Goal: Task Accomplishment & Management: Complete application form

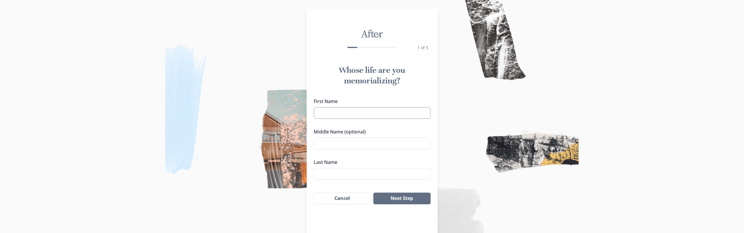
click at [324, 112] on input "First Name" at bounding box center [372, 113] width 117 height 12
type input "[PERSON_NAME]"
click at [408, 199] on button "Next Step" at bounding box center [401, 198] width 57 height 12
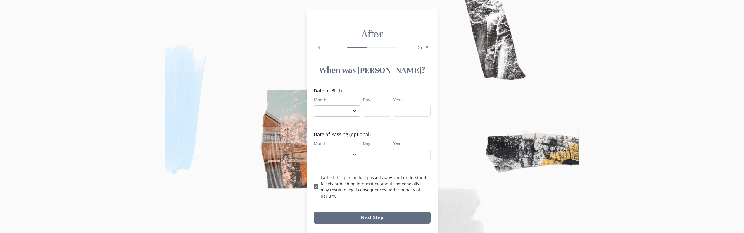
click at [343, 111] on select "January February March April May June July August September October November De…" at bounding box center [337, 111] width 47 height 12
select select "4"
click at [316, 105] on select "January February March April May June July August September October November De…" at bounding box center [337, 111] width 47 height 12
click at [375, 113] on input "Day" at bounding box center [377, 111] width 28 height 12
type input "26"
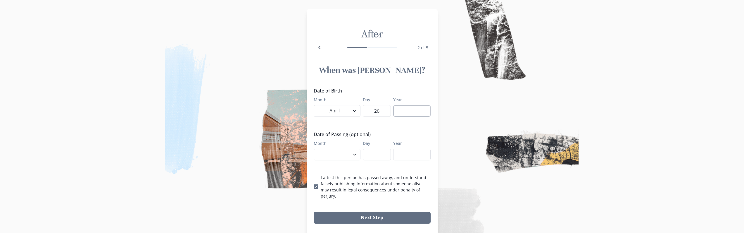
click at [404, 110] on input "Year" at bounding box center [411, 111] width 37 height 12
type input "1943"
click at [346, 155] on select "January February March April May June July August September October November De…" at bounding box center [337, 155] width 47 height 12
select select "9"
click at [316, 149] on select "January February March April May June July August September October November De…" at bounding box center [337, 155] width 47 height 12
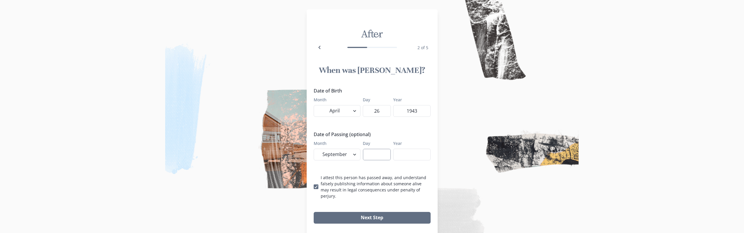
click at [379, 153] on input "Day" at bounding box center [377, 155] width 28 height 12
type input "5"
click at [407, 154] on input "Year" at bounding box center [411, 155] width 37 height 12
type input "2025"
click at [388, 215] on button "Next Step" at bounding box center [372, 218] width 117 height 12
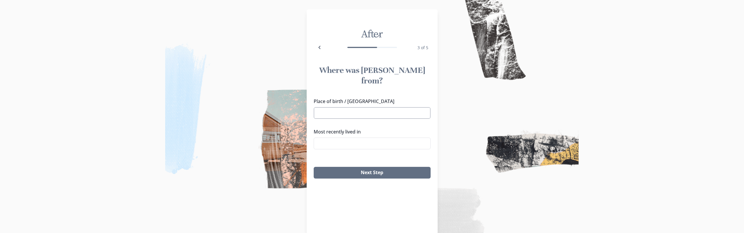
click at [364, 107] on input "Place of birth / [GEOGRAPHIC_DATA]" at bounding box center [372, 113] width 117 height 12
click at [353, 114] on li "[GEOGRAPHIC_DATA], [GEOGRAPHIC_DATA]" at bounding box center [374, 112] width 115 height 9
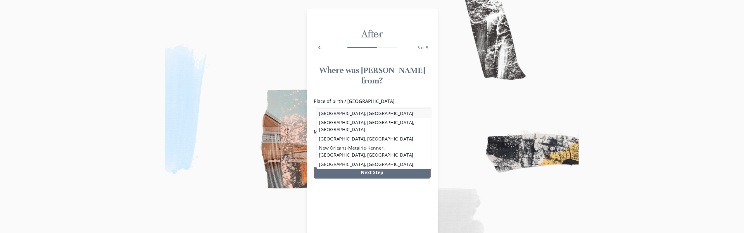
type input "[GEOGRAPHIC_DATA], [GEOGRAPHIC_DATA]"
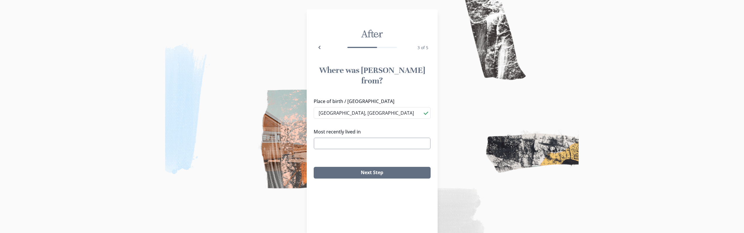
click at [356, 137] on input "Most recently lived in" at bounding box center [372, 143] width 117 height 12
click at [341, 144] on li "[GEOGRAPHIC_DATA], [GEOGRAPHIC_DATA]" at bounding box center [374, 143] width 116 height 9
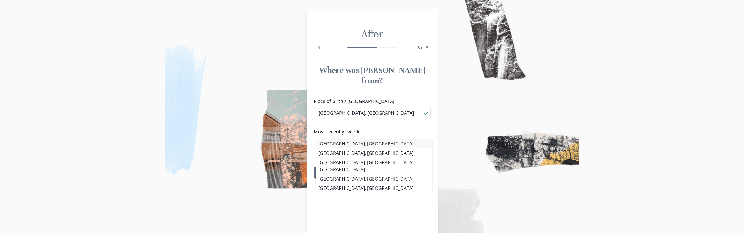
type input "[GEOGRAPHIC_DATA], [GEOGRAPHIC_DATA]"
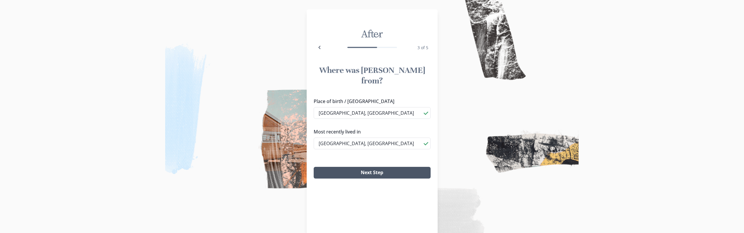
click at [360, 167] on button "Next Step" at bounding box center [372, 173] width 117 height 12
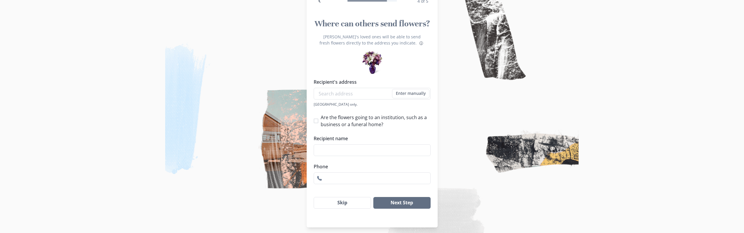
scroll to position [50, 0]
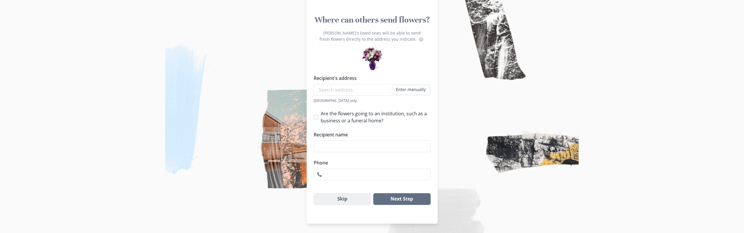
click at [360, 202] on button "Skip" at bounding box center [343, 199] width 58 height 12
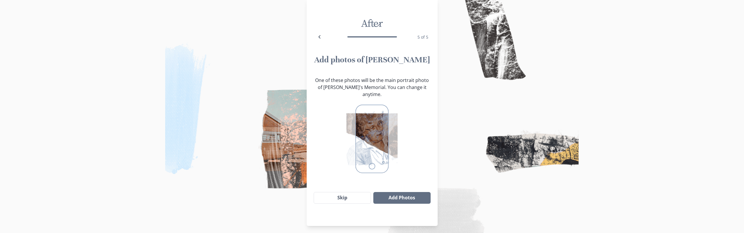
click at [375, 128] on img at bounding box center [371, 138] width 51 height 73
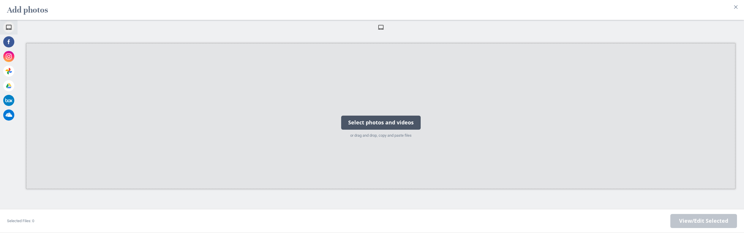
click at [383, 121] on div "Select photos and videos" at bounding box center [381, 122] width 80 height 14
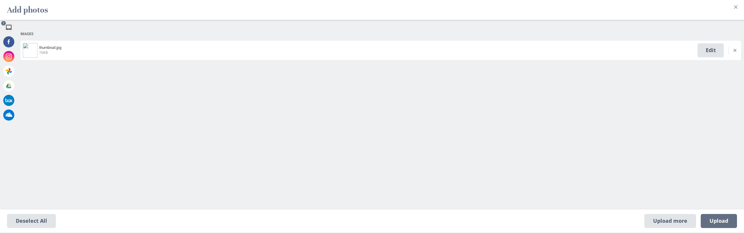
click at [31, 46] on img at bounding box center [30, 50] width 15 height 15
click at [722, 224] on span "Upload 1" at bounding box center [719, 221] width 36 height 14
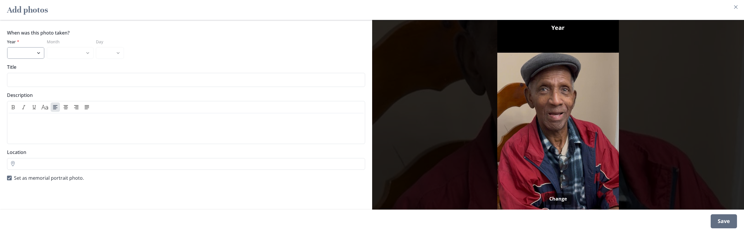
click at [39, 48] on select "2025 2024 2023 2022 2021 2020 2019 2018 2017 2016 2015 2014 2013 2012 2011 2010…" at bounding box center [25, 53] width 37 height 12
select select "2024"
click at [7, 47] on select "2025 2024 2023 2022 2021 2020 2019 2018 2017 2016 2015 2014 2013 2012 2011 2010…" at bounding box center [25, 53] width 37 height 12
click at [87, 48] on select "January February March April May June July August September October November De…" at bounding box center [70, 53] width 47 height 12
select select "12"
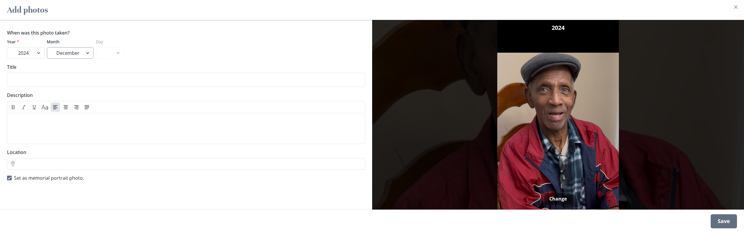
click at [47, 47] on select "January February March April May June July August September October November De…" at bounding box center [70, 53] width 47 height 12
click at [119, 49] on select "1 2 3 4 5 6 7 8 9 10 11 12 13 14 15 16 17 18 19 20 21 22 23 24 25 26 27 28 29 3…" at bounding box center [110, 53] width 28 height 12
select select "25"
click at [96, 47] on select "1 2 3 4 5 6 7 8 9 10 11 12 13 14 15 16 17 18 19 20 21 22 23 24 25 26 27 28 29 3…" at bounding box center [110, 53] width 28 height 12
click at [60, 77] on input "Title" at bounding box center [186, 80] width 358 height 14
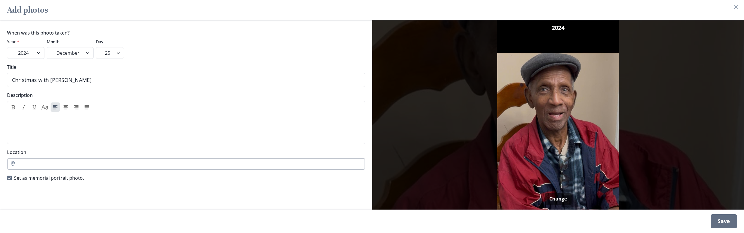
type input "Christmas with [PERSON_NAME]"
click at [74, 158] on input "Location" at bounding box center [186, 164] width 358 height 12
type input "[STREET_ADDRESS]"
click at [722, 224] on div "Save" at bounding box center [724, 221] width 26 height 14
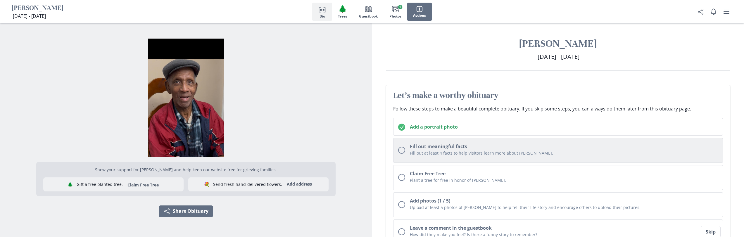
click at [403, 150] on div "Unchecked circle" at bounding box center [401, 150] width 7 height 7
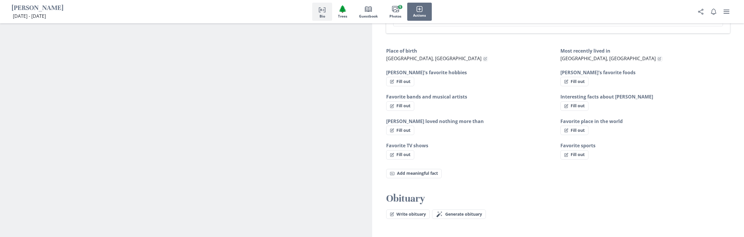
scroll to position [333, 0]
click at [408, 82] on button "Fill out" at bounding box center [400, 81] width 28 height 9
select select "[PERSON_NAME]'s favorite hobbies"
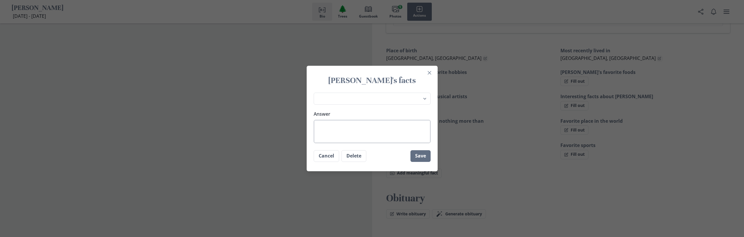
click at [379, 125] on textarea "Answer" at bounding box center [372, 131] width 117 height 23
type textarea "W"
type textarea "x"
type textarea "Wa"
type textarea "x"
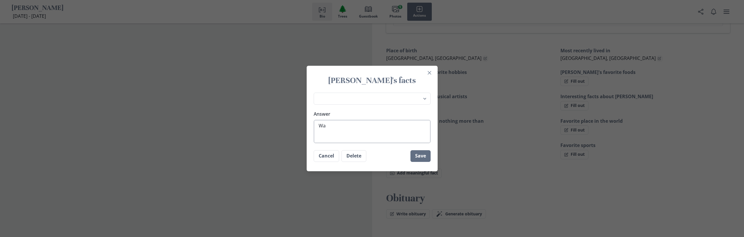
type textarea "Wat"
type textarea "x"
type textarea "Watc"
type textarea "x"
type textarea "Watch"
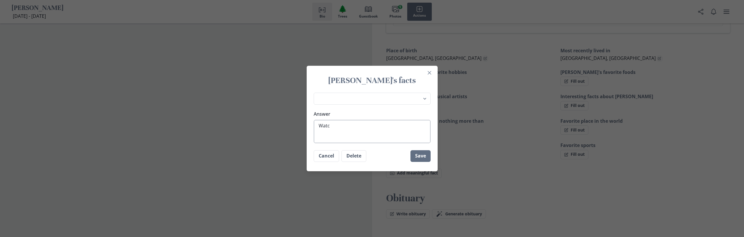
type textarea "x"
type textarea "Watchi"
type textarea "x"
type textarea "Watchin"
type textarea "x"
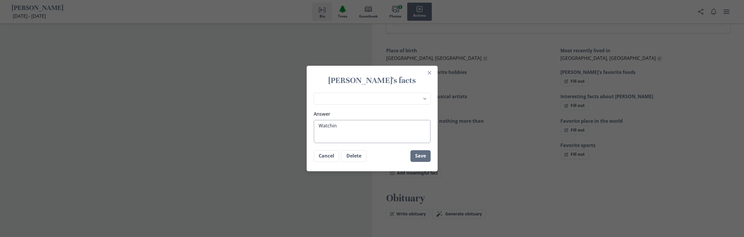
type textarea "Watching"
type textarea "x"
type textarea "Watching"
type textarea "x"
type textarea "Watching F"
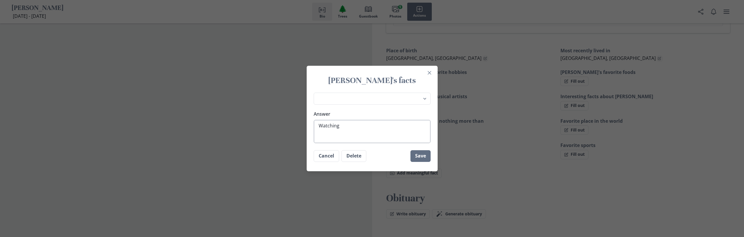
type textarea "x"
type textarea "Watching Fo"
type textarea "x"
type textarea "Watching Foo"
type textarea "x"
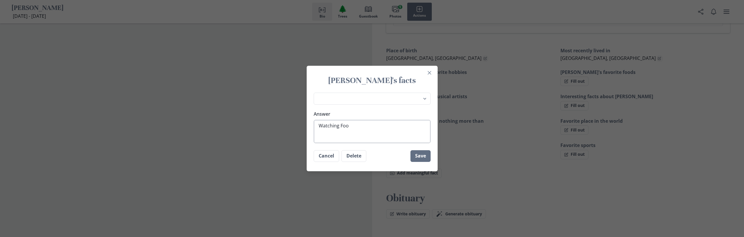
type textarea "Watching Foot"
type textarea "x"
type textarea "Watching Footb"
type textarea "x"
type textarea "Watching Footba"
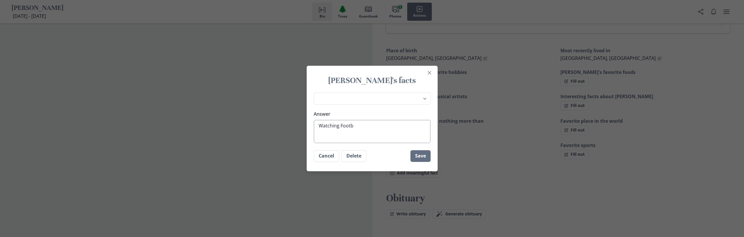
type textarea "x"
type textarea "Watching Footbal"
type textarea "x"
type textarea "Watching Footbal"
type textarea "x"
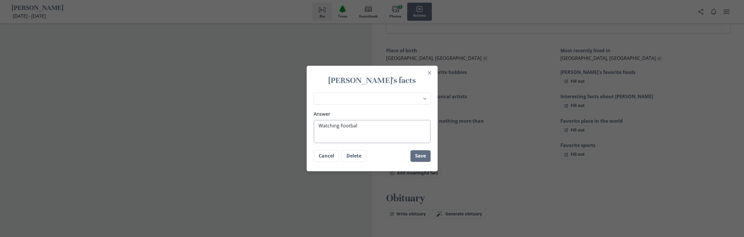
type textarea "Watching Footbal a"
type textarea "x"
type textarea "Watching Footbal an"
type textarea "x"
type textarea "Watching Footbal and"
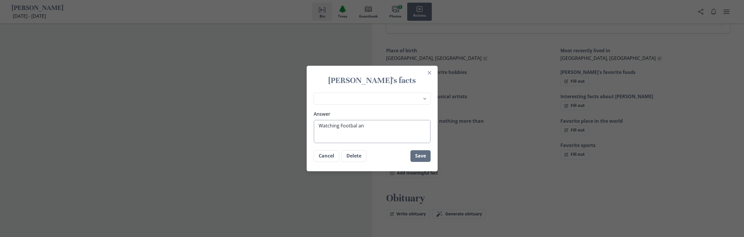
type textarea "x"
type textarea "Watching Footbal and"
type textarea "x"
type textarea "Watching Footbal and"
type textarea "x"
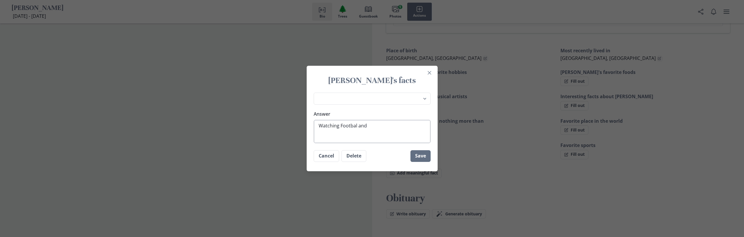
type textarea "Watching Footbal an"
type textarea "x"
type textarea "Watching Footbal a"
type textarea "x"
type textarea "Watching Footbal"
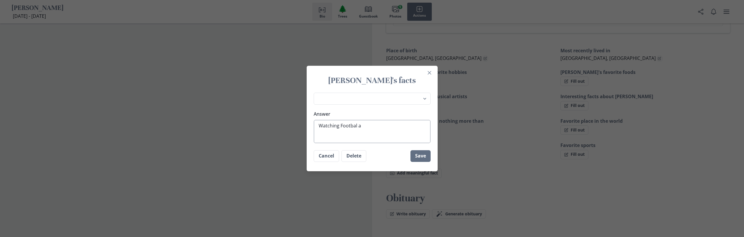
type textarea "x"
type textarea "Watching Footbal"
type textarea "x"
type textarea "Watching Football"
type textarea "x"
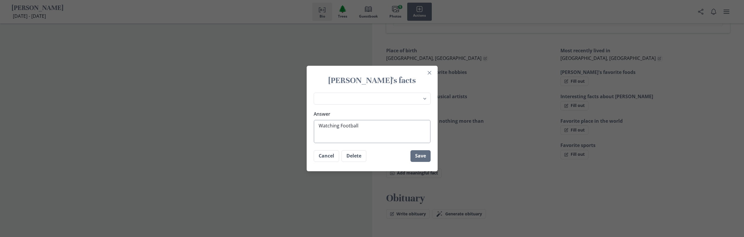
type textarea "Watching Football"
type textarea "x"
type textarea "Watching Football a"
type textarea "x"
type textarea "Watching Football an"
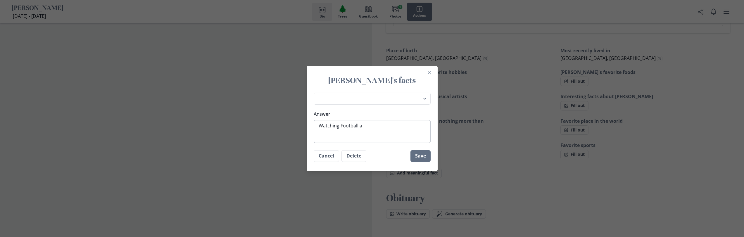
type textarea "x"
type textarea "Watching Football and"
type textarea "x"
type textarea "Watching Football and"
type textarea "x"
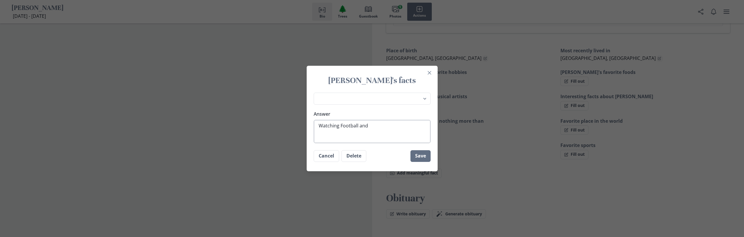
type textarea "Watching Football and G"
type textarea "x"
type textarea "Watching Football and Go"
type textarea "x"
type textarea "Watching Football and Gol"
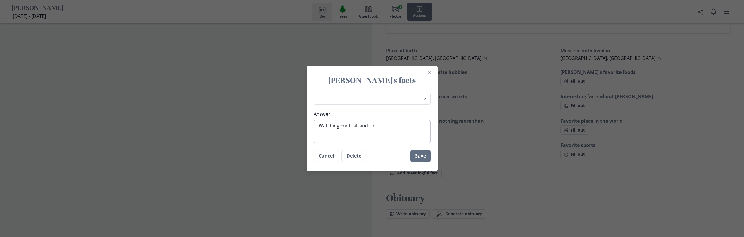
type textarea "x"
type textarea "Watching Football and Golf"
type textarea "x"
type textarea "Watching Football and Golf"
click at [426, 157] on button "Save" at bounding box center [420, 156] width 20 height 12
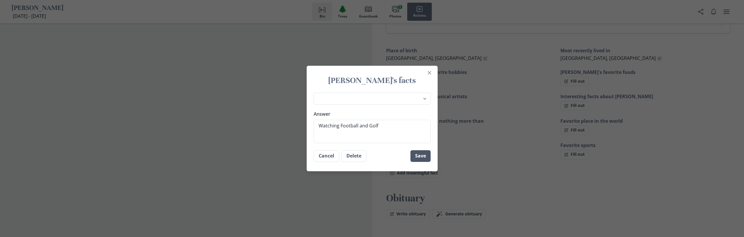
type textarea "x"
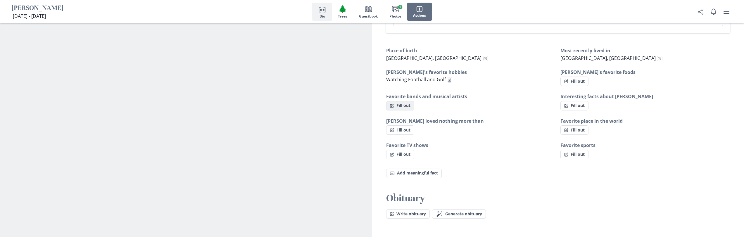
click at [406, 107] on button "Fill out" at bounding box center [400, 105] width 28 height 9
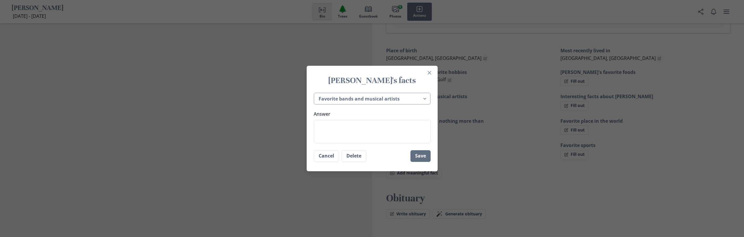
click at [427, 98] on select "Place of birth Most recently lived in [PERSON_NAME]'s favorite hobbies [PERSON_…" at bounding box center [372, 99] width 117 height 12
select select "Favorite sports"
click at [316, 93] on select "Place of birth Most recently lived in [PERSON_NAME]'s favorite hobbies [PERSON_…" at bounding box center [372, 99] width 117 height 12
click at [360, 125] on textarea "Answer" at bounding box center [372, 131] width 117 height 23
type textarea "x"
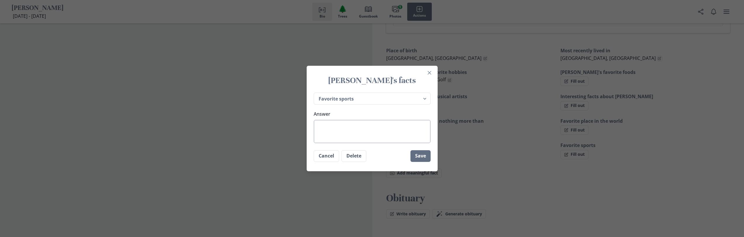
type textarea "F"
type textarea "x"
type textarea "Fo"
type textarea "x"
type textarea "Foo"
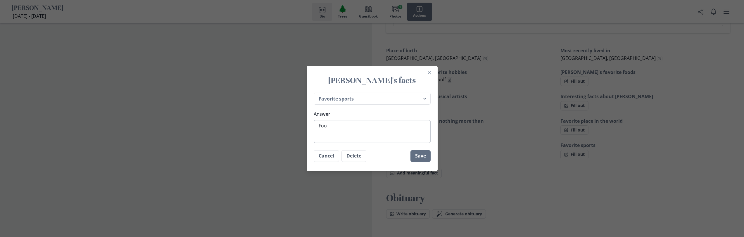
type textarea "x"
type textarea "Foot"
type textarea "x"
type textarea "Footb"
type textarea "x"
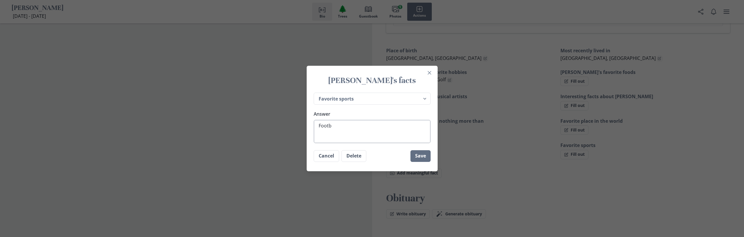
type textarea "Footba"
type textarea "x"
type textarea "Footbal"
type textarea "x"
type textarea "Football"
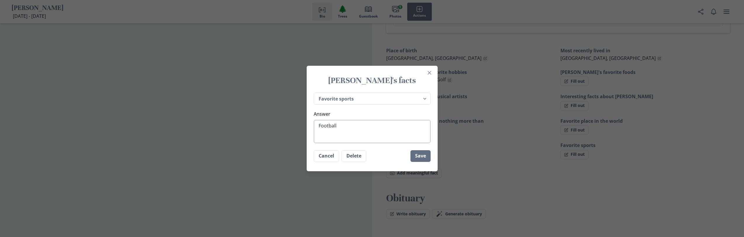
type textarea "x"
type textarea "Football"
type textarea "x"
type textarea "Football a"
type textarea "x"
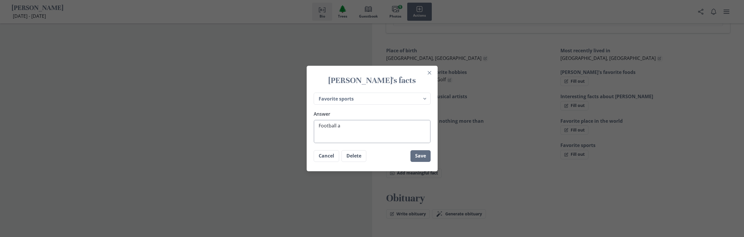
type textarea "Football an"
type textarea "x"
type textarea "Football and"
type textarea "x"
type textarea "Football and"
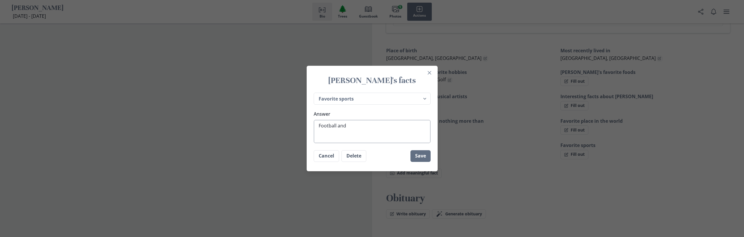
type textarea "x"
type textarea "Football and G"
type textarea "x"
type textarea "Football and Go"
type textarea "x"
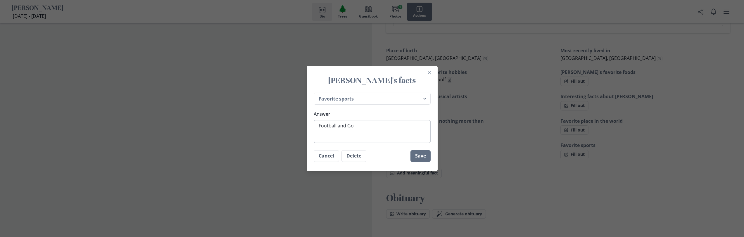
type textarea "Football and Gol"
type textarea "x"
type textarea "Football and Golf"
click at [422, 155] on button "Save" at bounding box center [420, 156] width 20 height 12
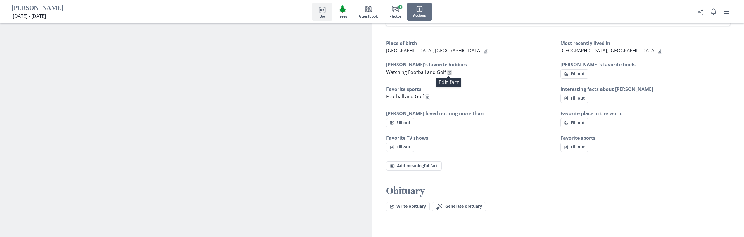
click at [448, 73] on icon "Edit fact" at bounding box center [450, 73] width 4 height 4
type textarea "x"
select select "[PERSON_NAME]'s favorite hobbies"
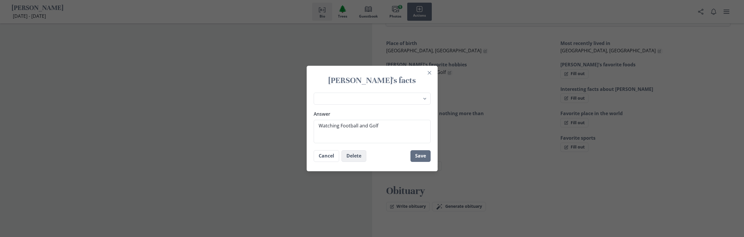
click at [355, 155] on button "Delete" at bounding box center [353, 156] width 25 height 12
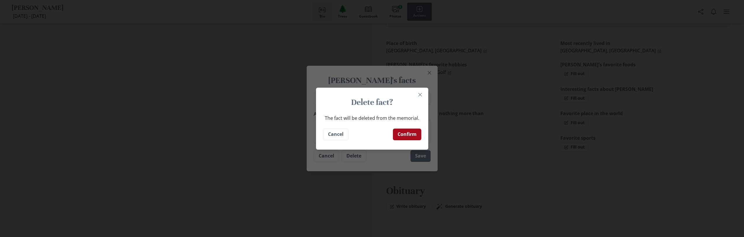
click at [408, 134] on button "Confirm" at bounding box center [407, 135] width 28 height 12
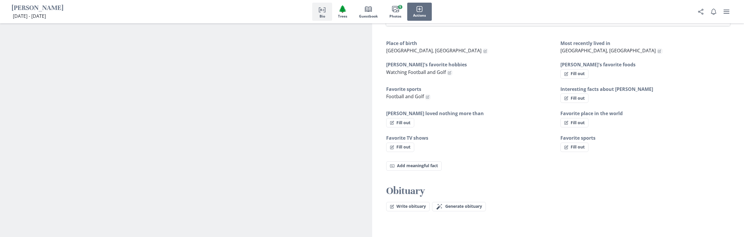
type textarea "x"
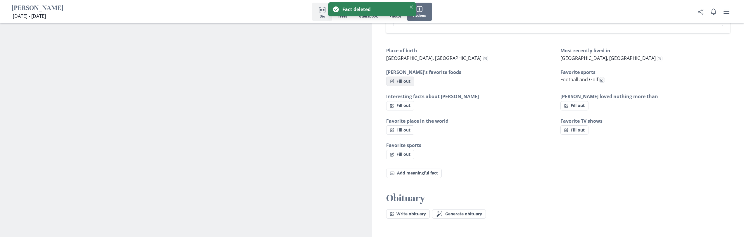
click at [408, 82] on button "Fill out" at bounding box center [400, 81] width 28 height 9
select select "[PERSON_NAME]'s favorite foods"
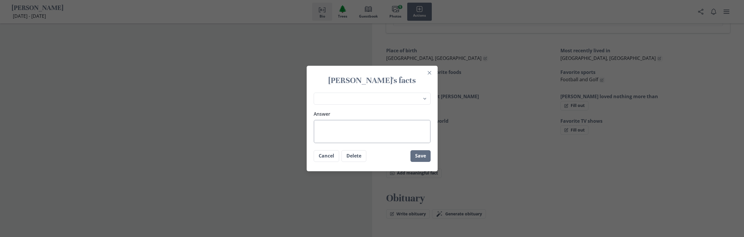
click at [393, 128] on textarea "Answer" at bounding box center [372, 131] width 117 height 23
type textarea "x"
type textarea "C"
type textarea "x"
type textarea "Ca"
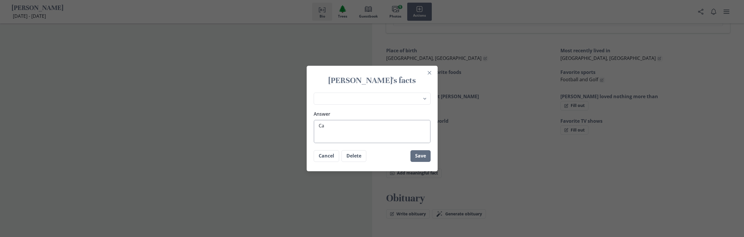
type textarea "x"
type textarea "Caj"
type textarea "x"
type textarea "Caju"
type textarea "x"
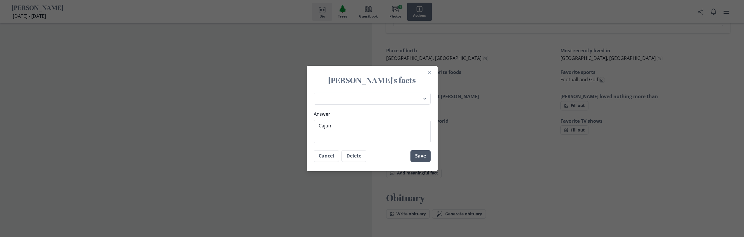
type textarea "Cajun"
click at [421, 158] on button "Save" at bounding box center [420, 156] width 20 height 12
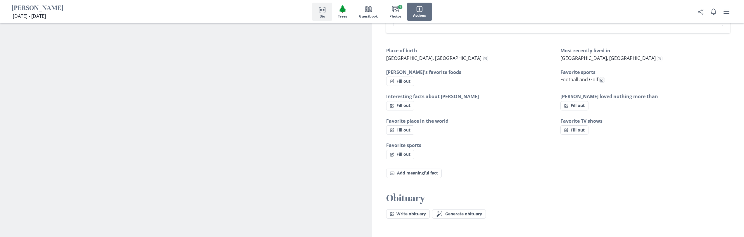
type textarea "x"
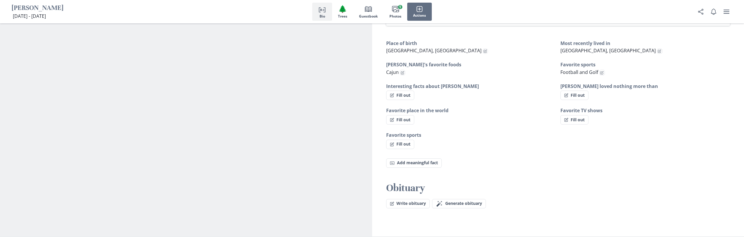
click at [393, 73] on span "Cajun" at bounding box center [392, 72] width 13 height 6
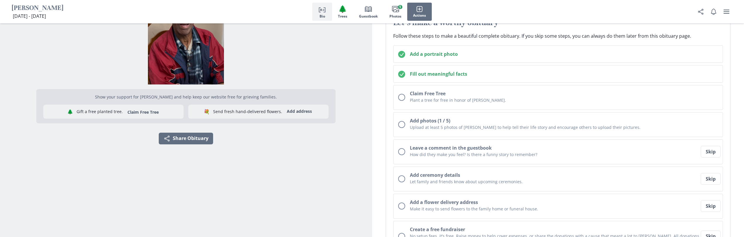
scroll to position [70, 0]
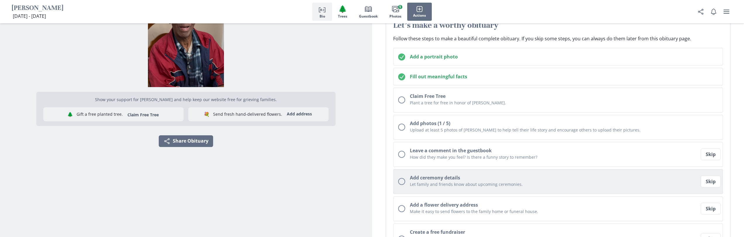
click at [401, 182] on div "Unchecked circle" at bounding box center [401, 181] width 7 height 7
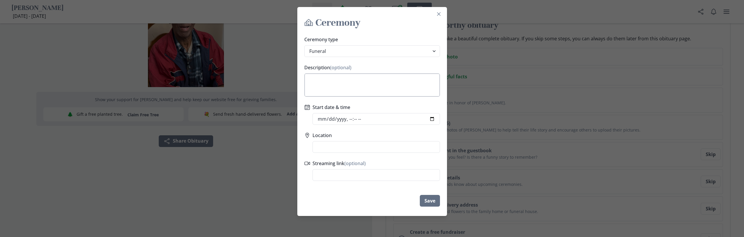
click at [324, 80] on textarea "Description (optional)" at bounding box center [372, 84] width 136 height 23
type textarea "Will be laid to rest at [GEOGRAPHIC_DATA], [GEOGRAPHIC_DATA] [US_STATE]"
click at [432, 202] on button "Save" at bounding box center [430, 201] width 20 height 12
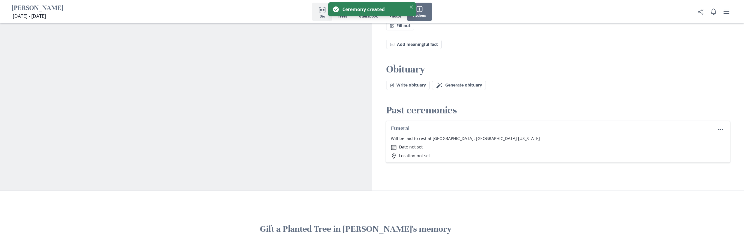
scroll to position [439, 0]
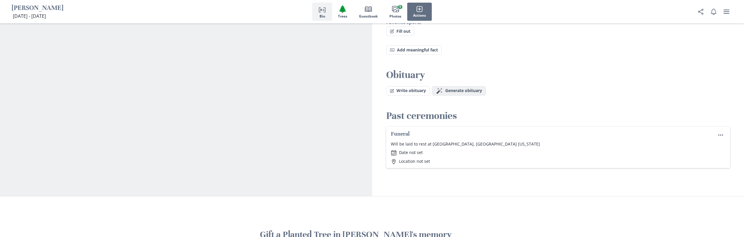
click at [453, 91] on span "Generate obituary" at bounding box center [463, 90] width 37 height 5
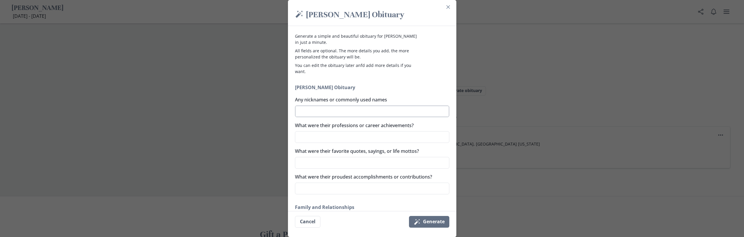
click at [359, 110] on textarea "Any nicknames or commonly used names" at bounding box center [372, 112] width 154 height 12
type textarea "x"
type textarea "C"
type textarea "x"
type textarea "Ch"
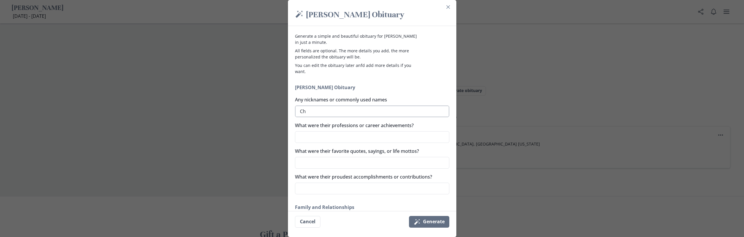
type textarea "x"
type textarea "Cha"
type textarea "x"
type textarea "Chak"
type textarea "x"
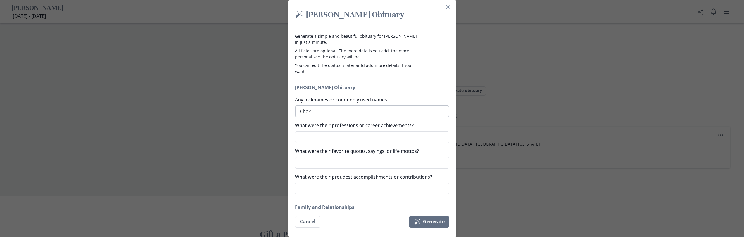
type textarea "Chakj"
type textarea "x"
type textarea "Chak"
type textarea "x"
type textarea "Cha"
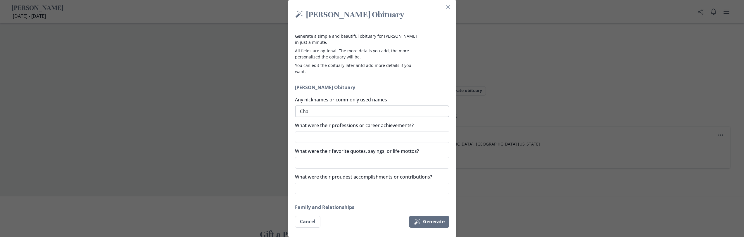
type textarea "x"
type textarea "Ch"
type textarea "x"
type textarea "C"
type textarea "x"
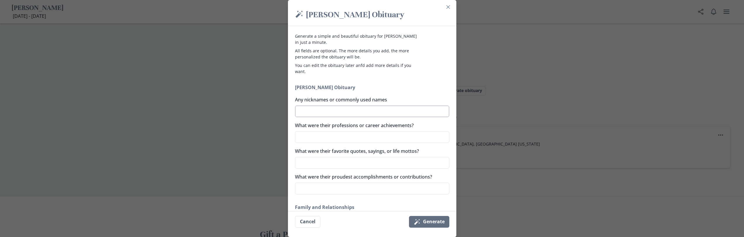
type textarea "S"
type textarea "x"
type textarea "Sh"
type textarea "x"
type textarea "Sha"
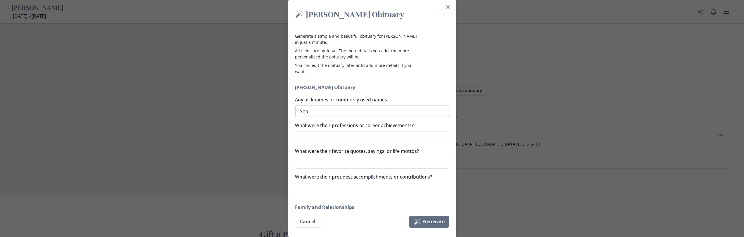
type textarea "x"
type textarea "Shak"
type textarea "x"
type textarea "Shaky"
type textarea "x"
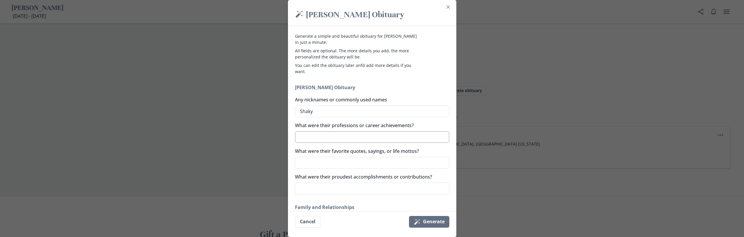
click at [406, 137] on textarea "What were their professions or career achievements?" at bounding box center [372, 137] width 154 height 12
type textarea "W"
type textarea "x"
type textarea "Wo"
type textarea "x"
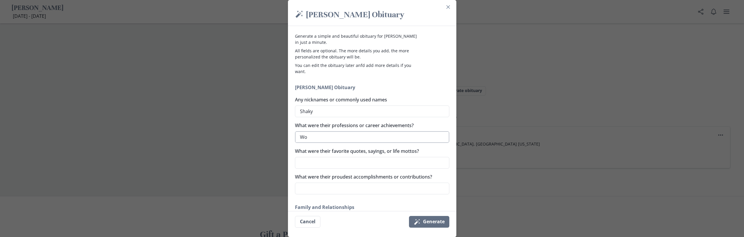
type textarea "Wor"
type textarea "x"
type textarea "Work"
type textarea "x"
type textarea "Worke"
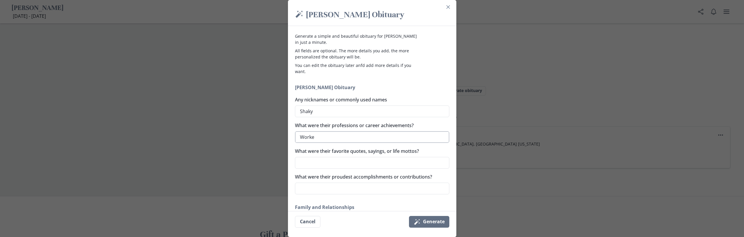
type textarea "x"
type textarea "Worked"
type textarea "x"
type textarea "Worked"
type textarea "x"
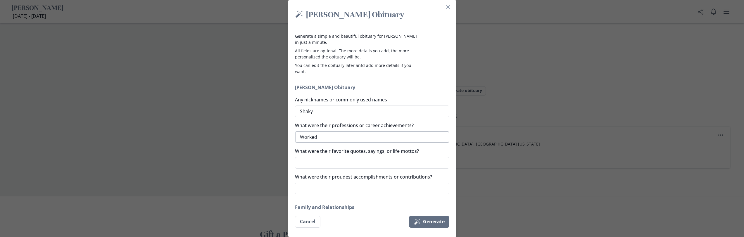
type textarea "Worked f"
type textarea "x"
type textarea "Worked fo"
type textarea "x"
type textarea "Worked for"
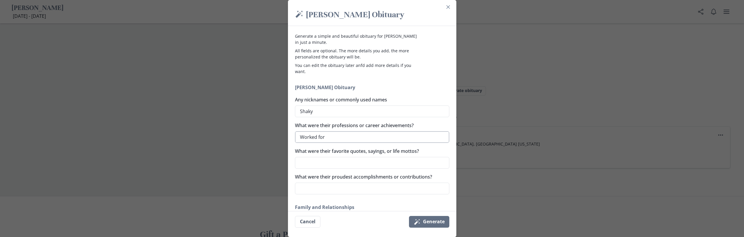
type textarea "x"
type textarea "Worked for"
type textarea "x"
type textarea "Worked for t"
type textarea "x"
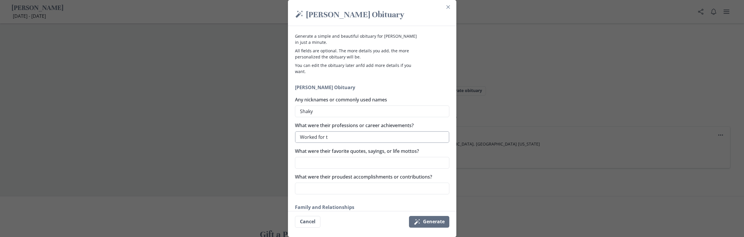
type textarea "Worked for th"
type textarea "x"
type textarea "Worked for the"
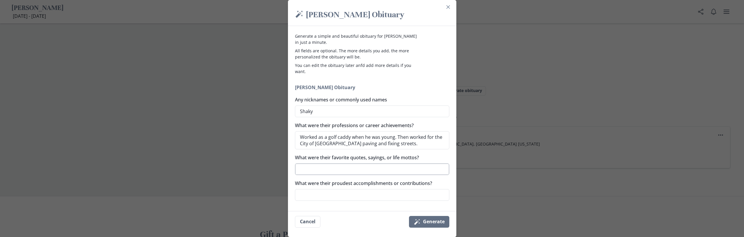
click at [336, 169] on textarea "What were their favorite quotes, sayings, or life mottos?" at bounding box center [372, 169] width 154 height 12
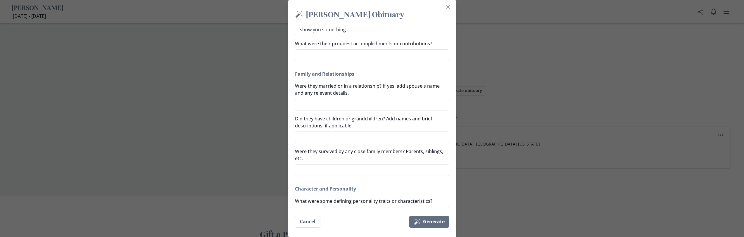
scroll to position [175, 0]
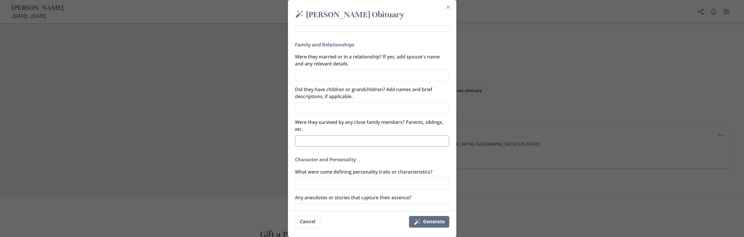
click at [367, 141] on textarea "Were they survived by any close family members? Parents, siblings, etc." at bounding box center [372, 141] width 154 height 12
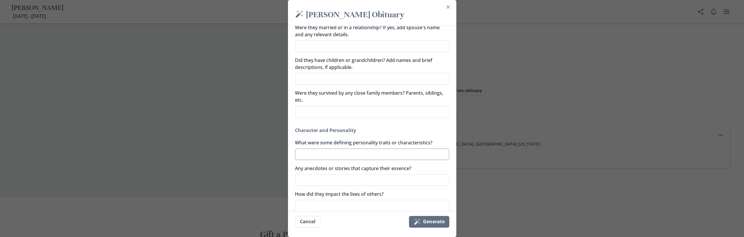
click at [370, 155] on textarea "What were some defining personality traits or characteristics?" at bounding box center [372, 155] width 154 height 12
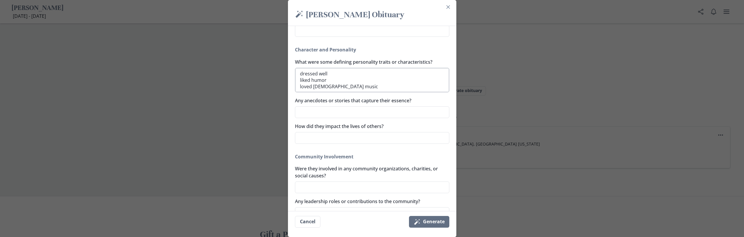
scroll to position [292, 0]
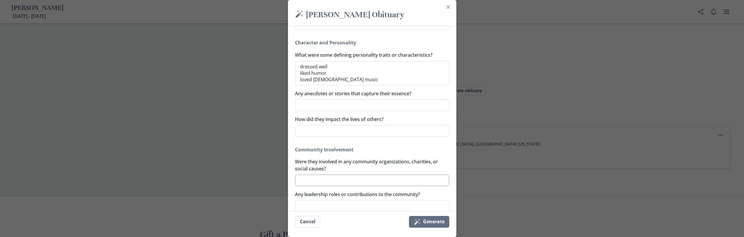
click at [327, 180] on textarea "Were they involved in any community organizations, charities, or social causes?" at bounding box center [372, 181] width 154 height 12
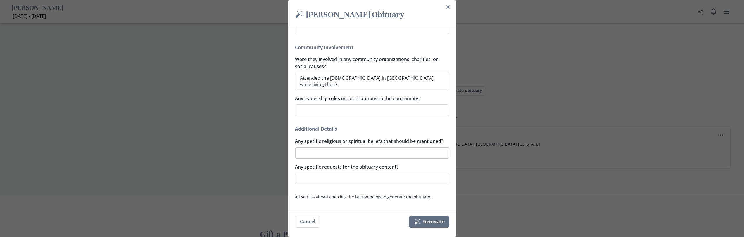
scroll to position [402, 0]
click at [330, 180] on textarea "Any specific requests for the obituary content?" at bounding box center [372, 178] width 154 height 12
click at [303, 177] on textarea "Any specific requests for the obituary content?" at bounding box center [372, 178] width 154 height 12
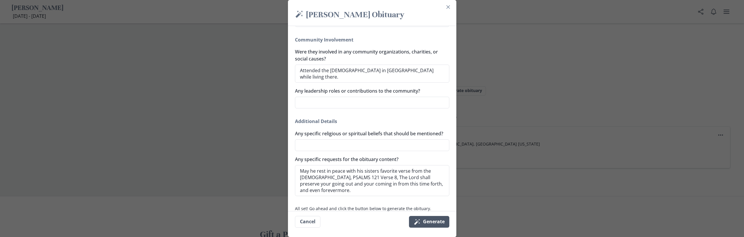
click at [423, 222] on button "Magic wand Generate" at bounding box center [429, 222] width 40 height 12
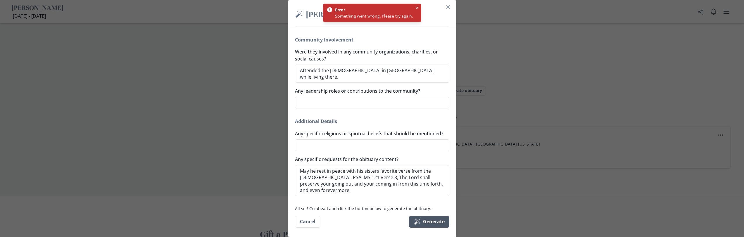
click at [435, 222] on button "Magic wand Generate" at bounding box center [429, 222] width 40 height 12
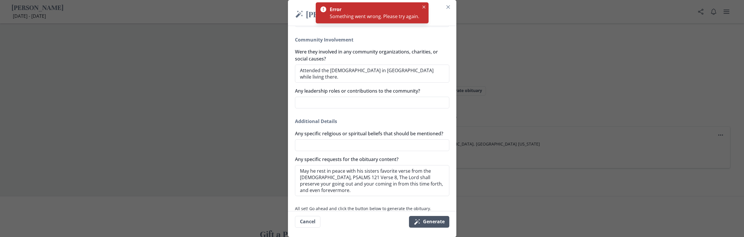
click at [428, 223] on button "Magic wand Generate" at bounding box center [429, 222] width 40 height 12
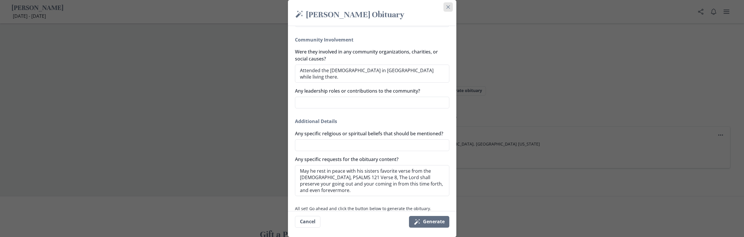
click at [450, 6] on icon "Close" at bounding box center [448, 7] width 4 height 4
